Goal: Check status: Check status

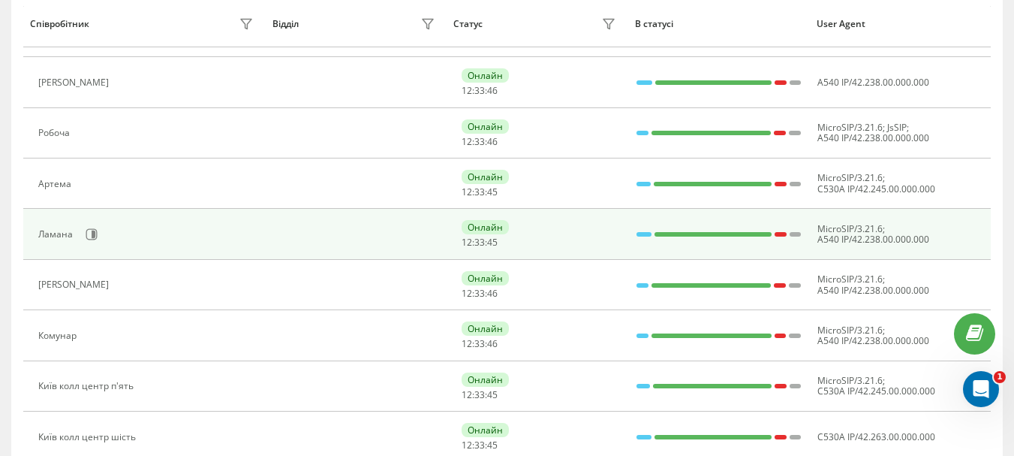
scroll to position [601, 0]
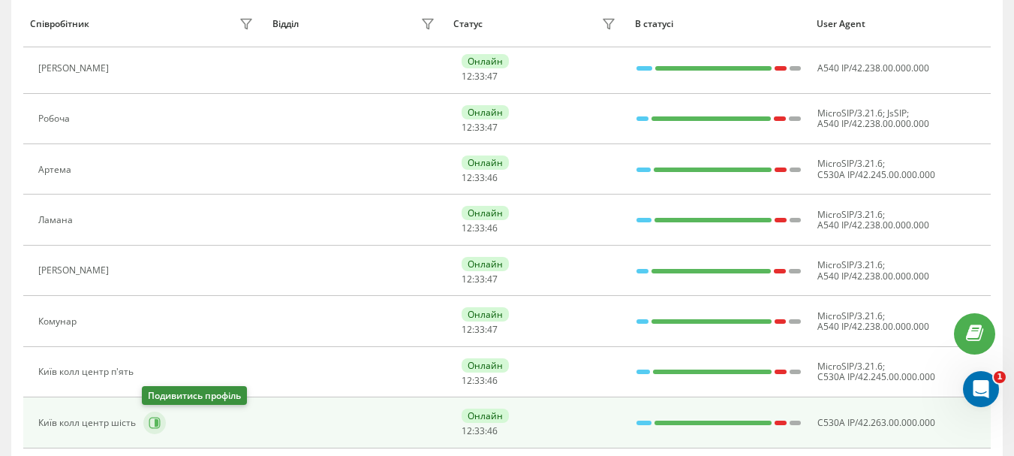
click at [157, 426] on icon at bounding box center [155, 423] width 12 height 12
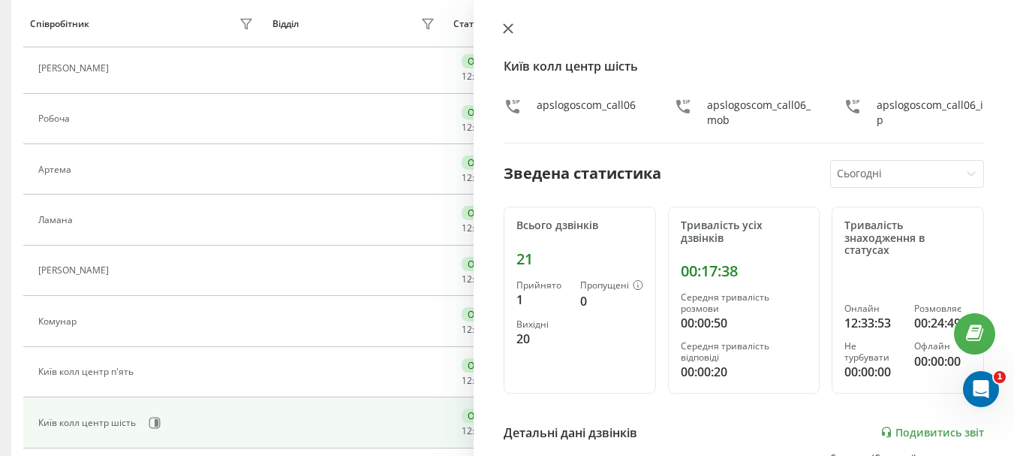
click at [511, 35] on button at bounding box center [509, 30] width 20 height 14
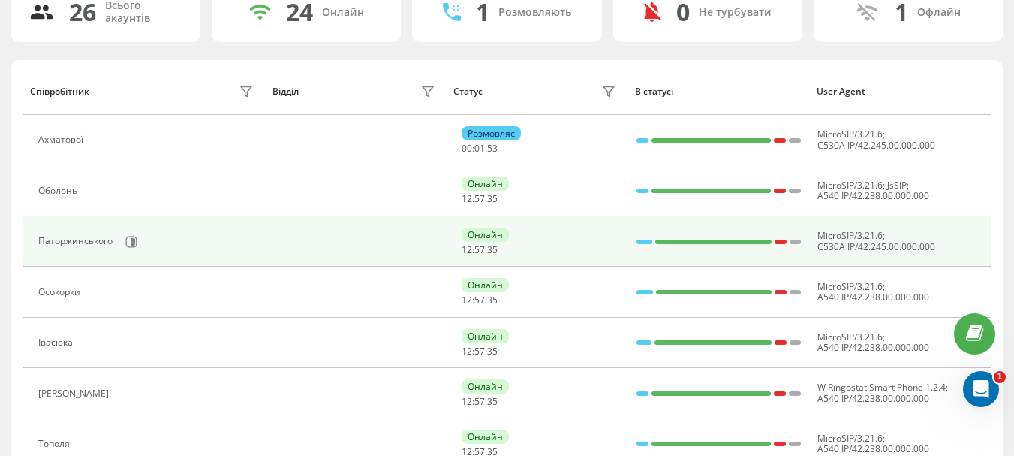
scroll to position [150, 0]
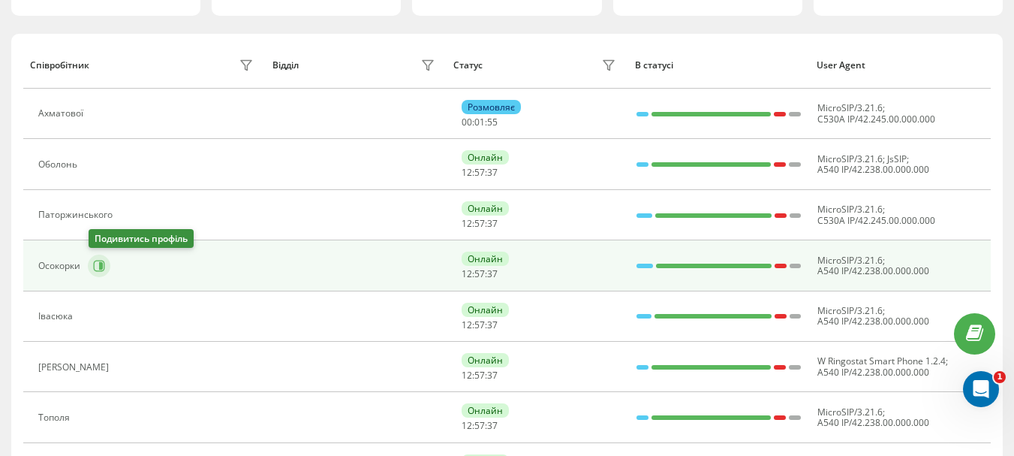
click at [95, 267] on icon at bounding box center [99, 265] width 11 height 11
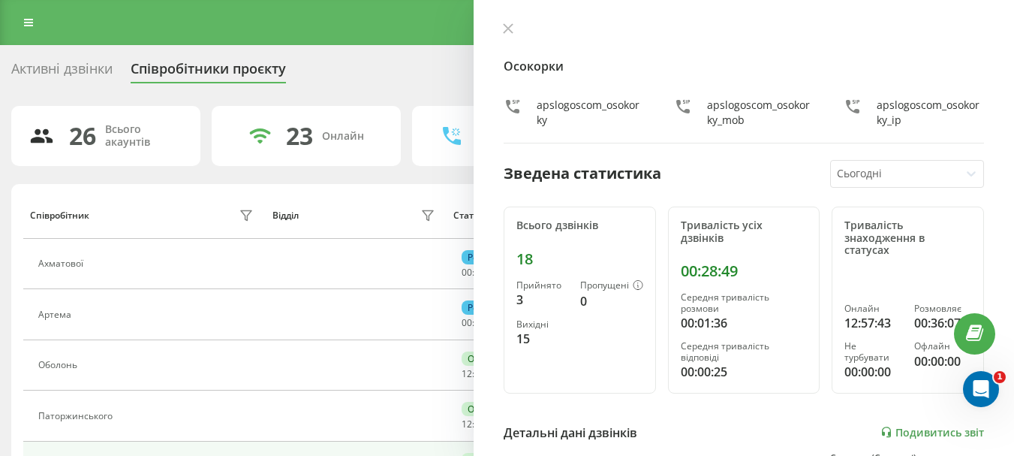
click at [338, 73] on div "Активні дзвінки Співробітники проєкту Оберіть відділ" at bounding box center [507, 72] width 992 height 32
